Goal: Information Seeking & Learning: Learn about a topic

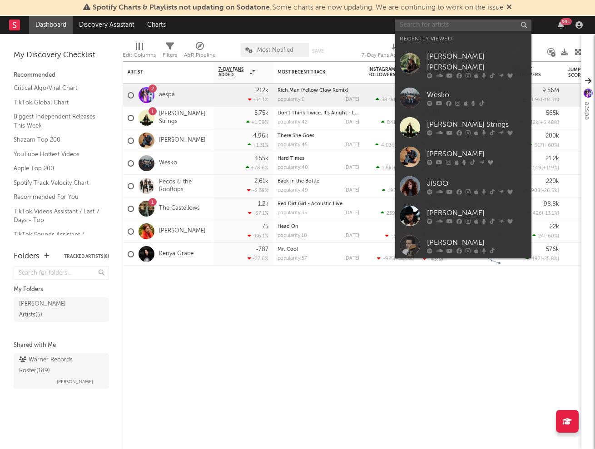
click at [474, 22] on input "text" at bounding box center [463, 25] width 136 height 11
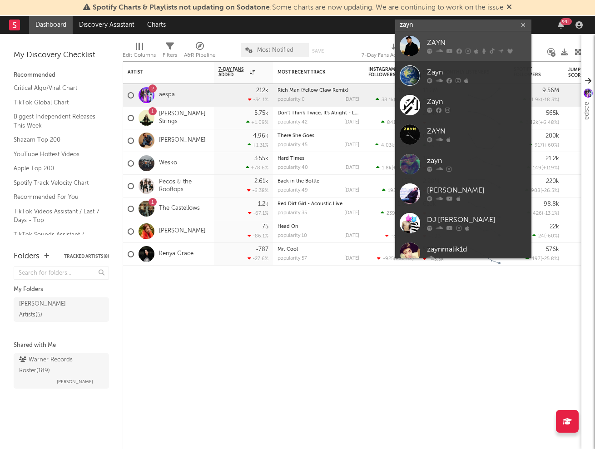
type input "zayn"
click at [451, 46] on div "ZAYN" at bounding box center [477, 43] width 100 height 11
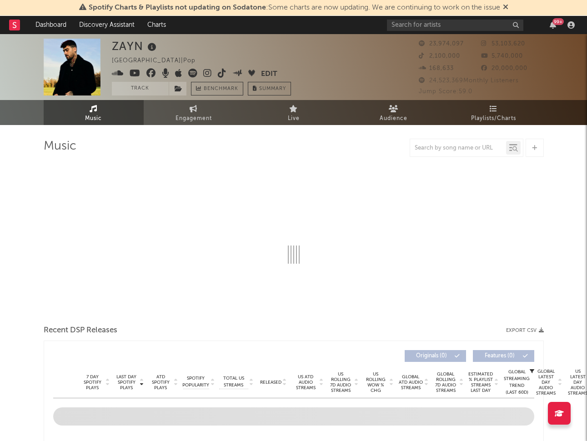
select select "6m"
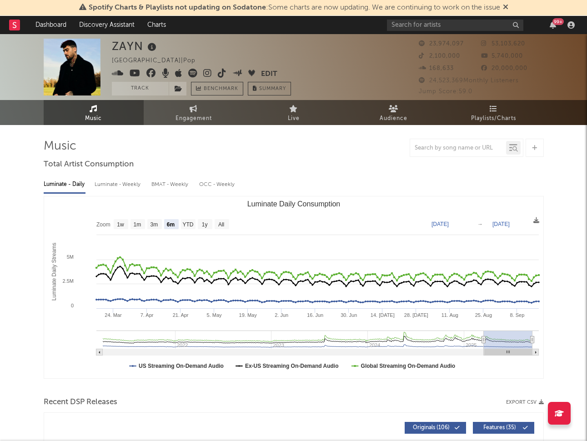
click at [408, 181] on div "Luminate - Daily Luminate - Weekly BMAT - Weekly OCC - Weekly" at bounding box center [294, 184] width 500 height 15
